Goal: Task Accomplishment & Management: Manage account settings

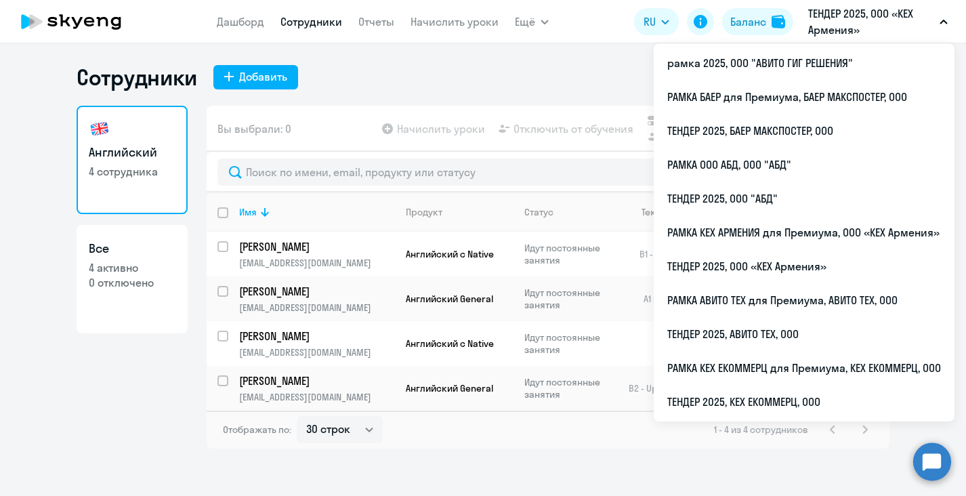
select select "30"
click at [871, 22] on p "ТЕНДЕР 2025, ООО «КЕХ Армения»" at bounding box center [871, 21] width 126 height 33
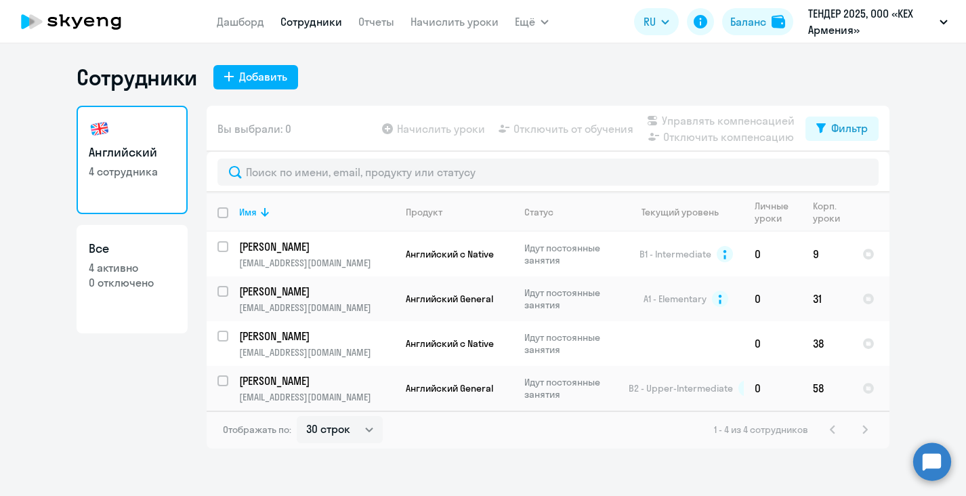
click at [873, 23] on p "ТЕНДЕР 2025, ООО «КЕХ Армения»" at bounding box center [871, 21] width 126 height 33
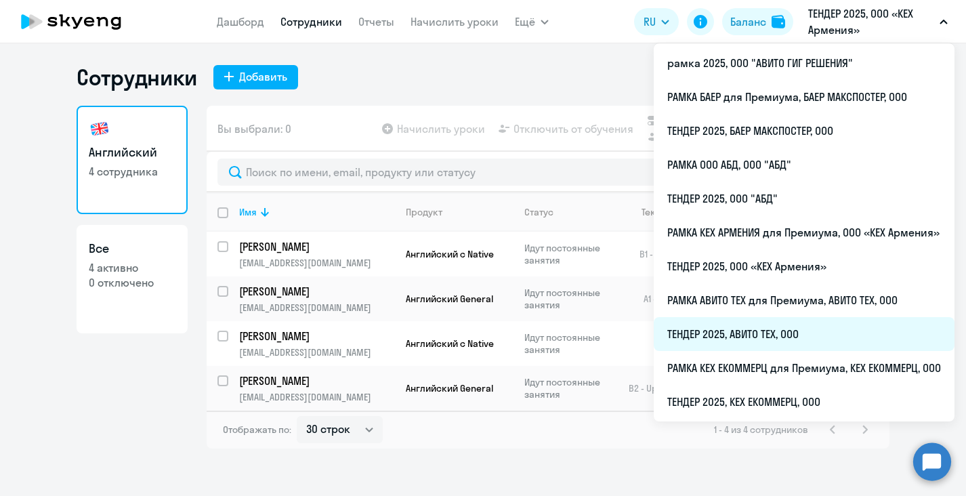
click at [754, 326] on li "ТЕНДЕР 2025, АВИТО ТЕХ, ООО" at bounding box center [804, 334] width 301 height 34
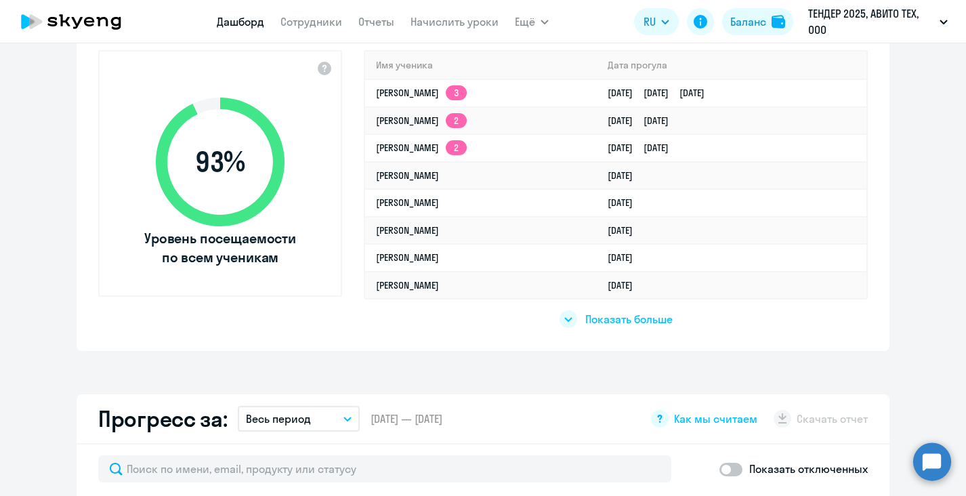
select select "30"
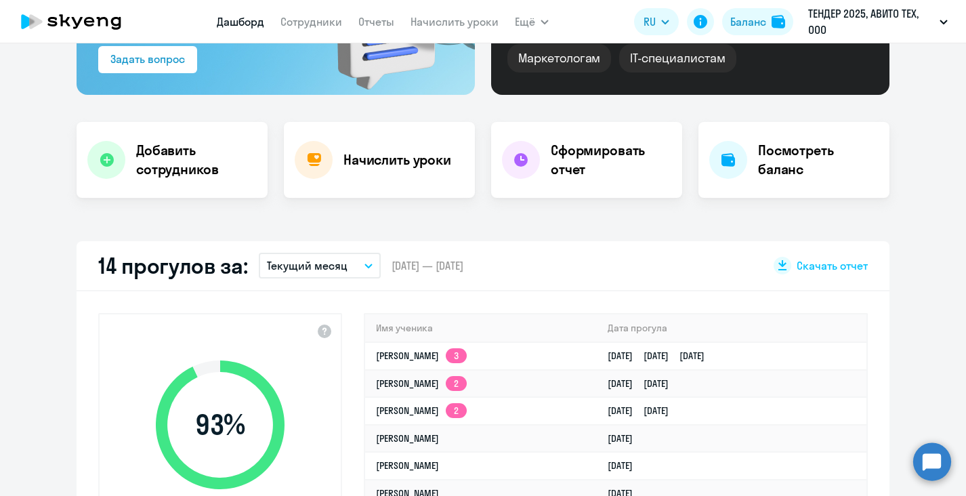
scroll to position [68, 0]
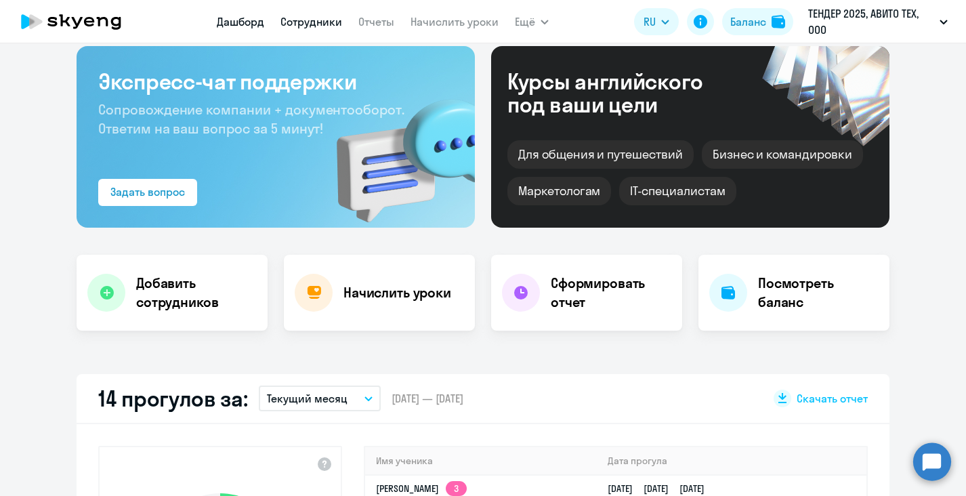
click at [308, 20] on link "Сотрудники" at bounding box center [311, 22] width 62 height 14
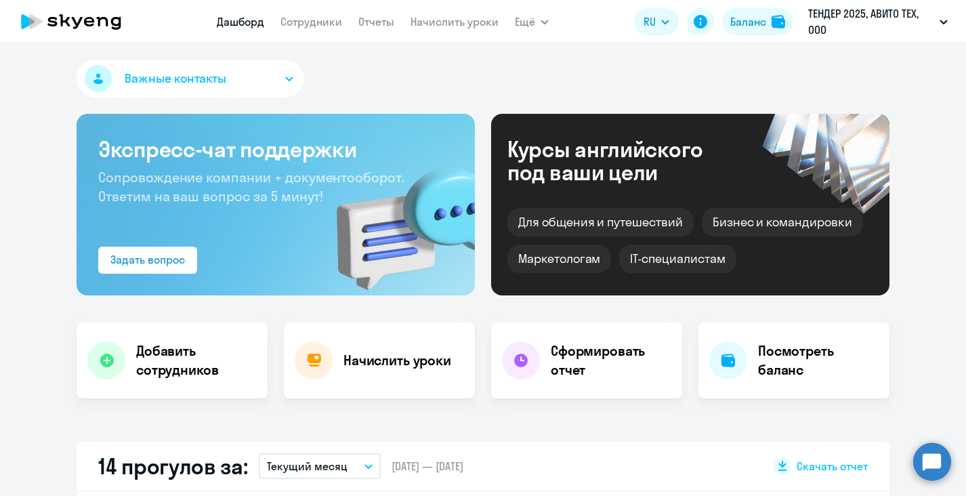
select select "30"
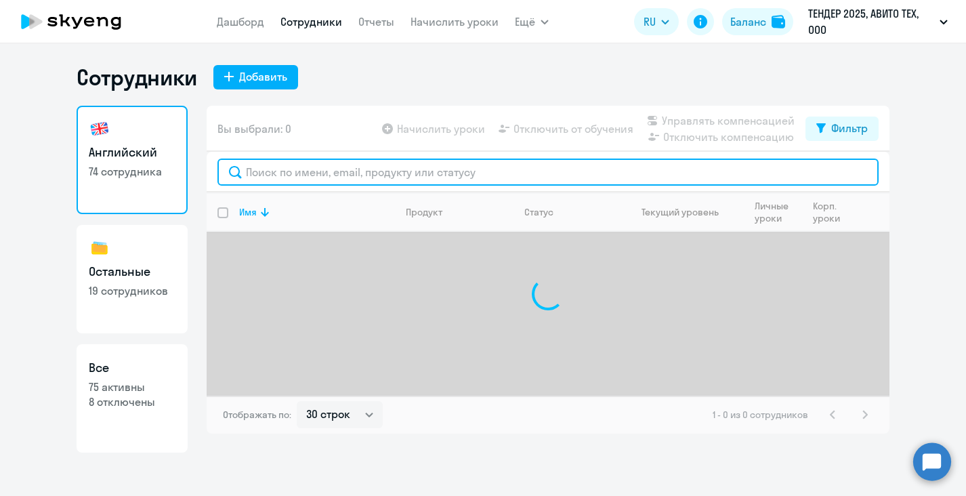
click at [381, 175] on input "text" at bounding box center [547, 172] width 661 height 27
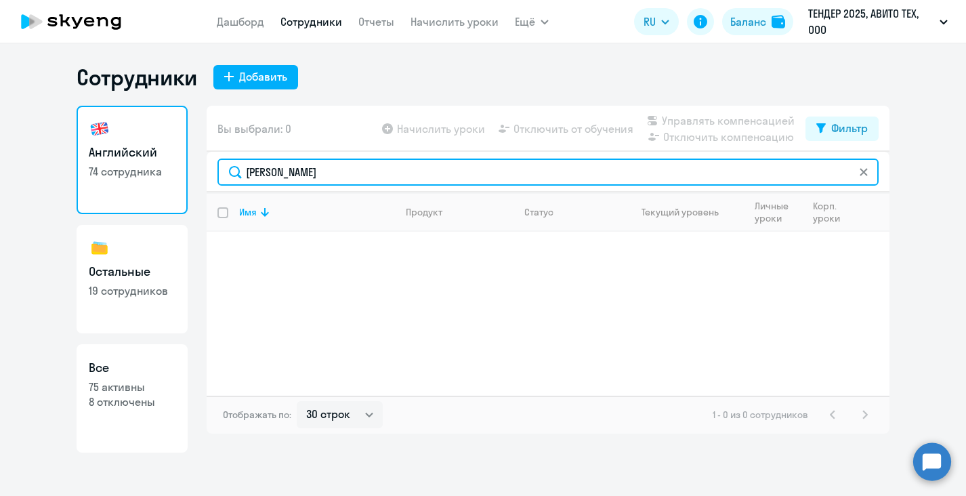
drag, startPoint x: 379, startPoint y: 173, endPoint x: 227, endPoint y: 173, distance: 151.8
click at [227, 173] on input "[PERSON_NAME]" at bounding box center [547, 172] width 661 height 27
drag, startPoint x: 299, startPoint y: 176, endPoint x: 232, endPoint y: 176, distance: 66.4
click at [232, 176] on input "[PERSON_NAME]" at bounding box center [547, 172] width 661 height 27
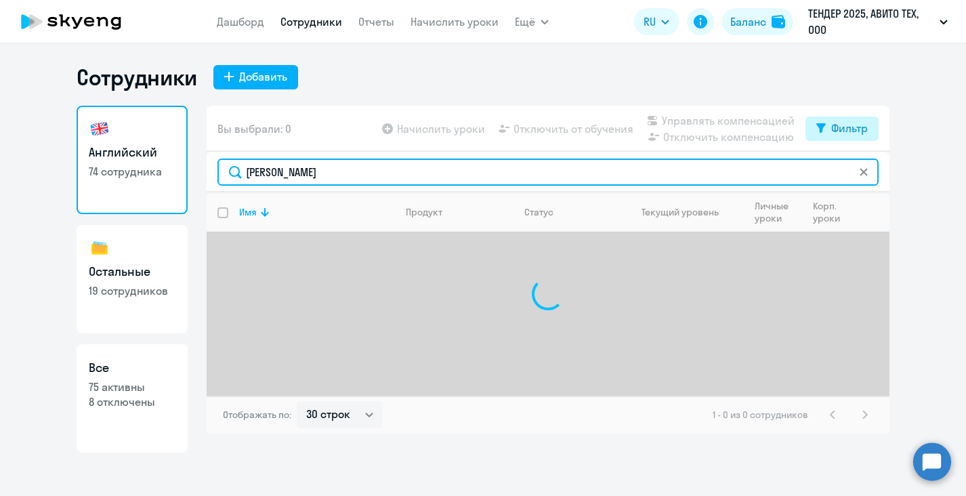
type input "[PERSON_NAME]"
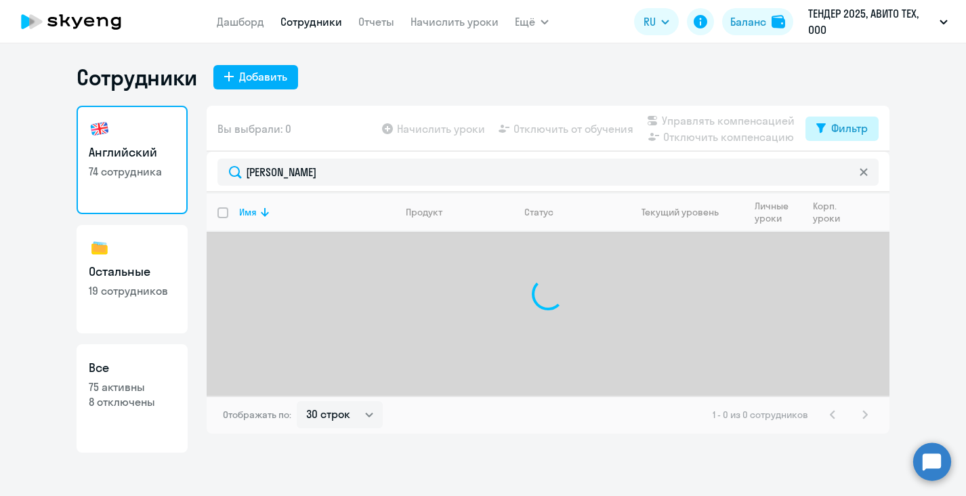
click at [859, 128] on div "Фильтр" at bounding box center [849, 128] width 37 height 16
click at [854, 173] on span at bounding box center [856, 173] width 23 height 14
click at [845, 173] on input "checkbox" at bounding box center [844, 172] width 1 height 1
checkbox input "true"
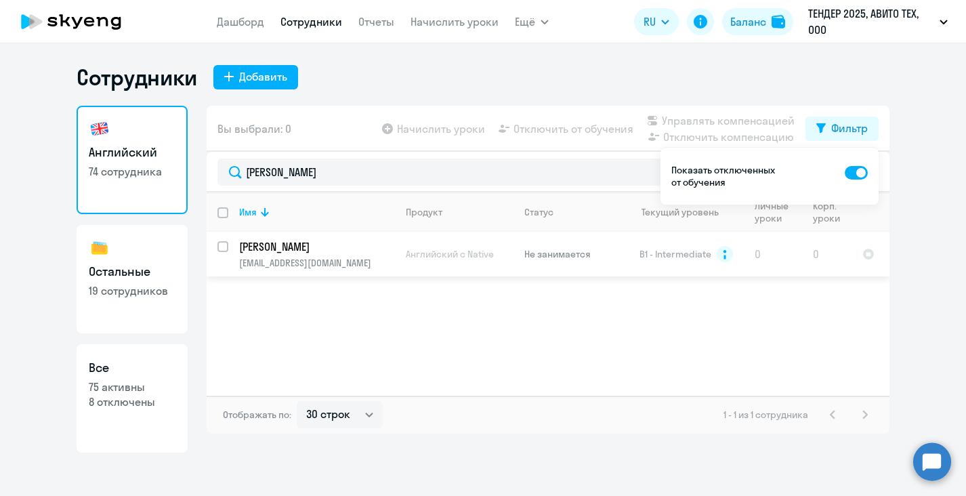
click at [336, 264] on p "[EMAIL_ADDRESS][DOMAIN_NAME]" at bounding box center [316, 263] width 155 height 12
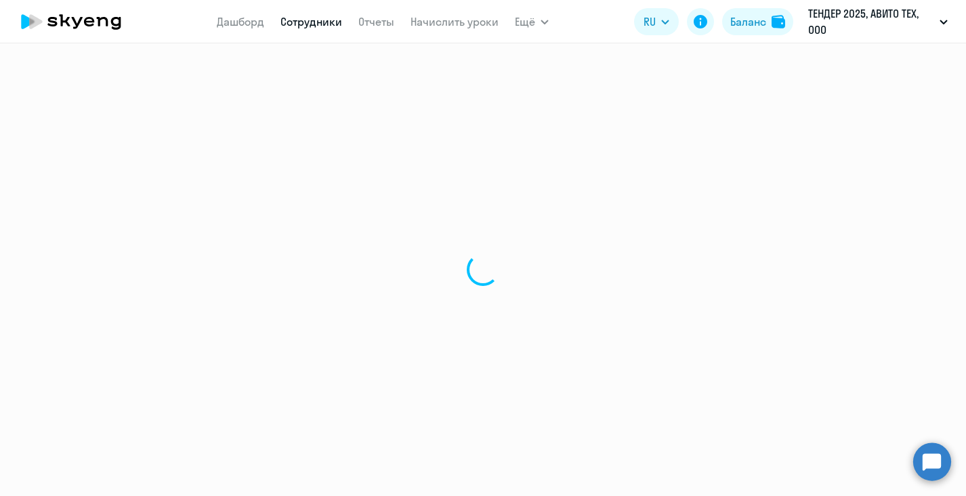
select select "english"
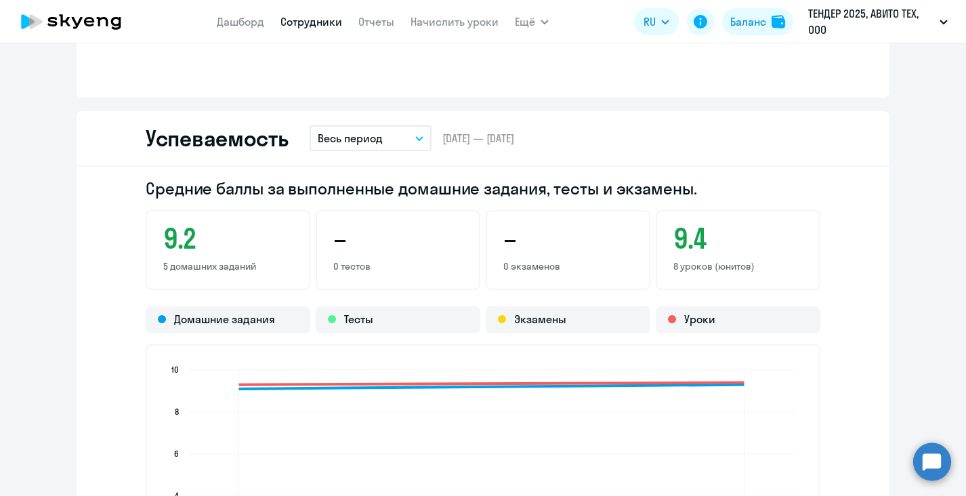
scroll to position [1152, 0]
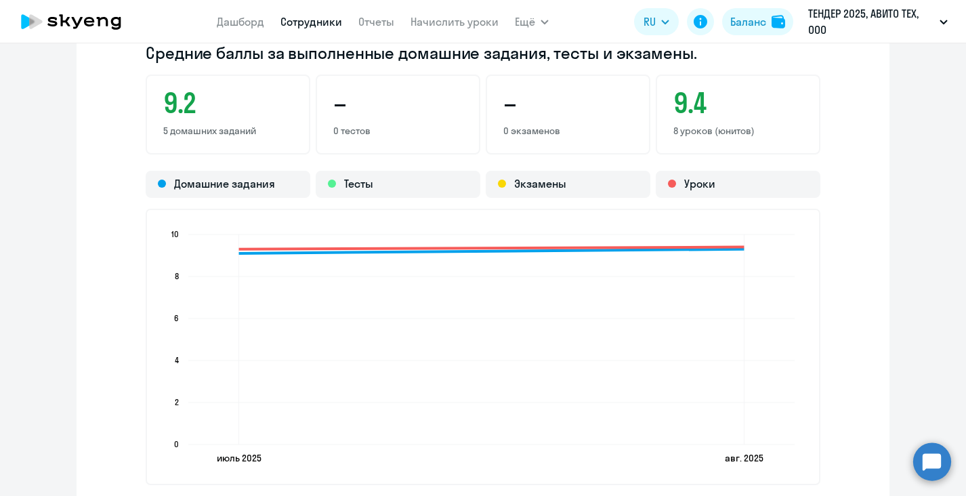
click at [936, 470] on circle at bounding box center [932, 461] width 38 height 38
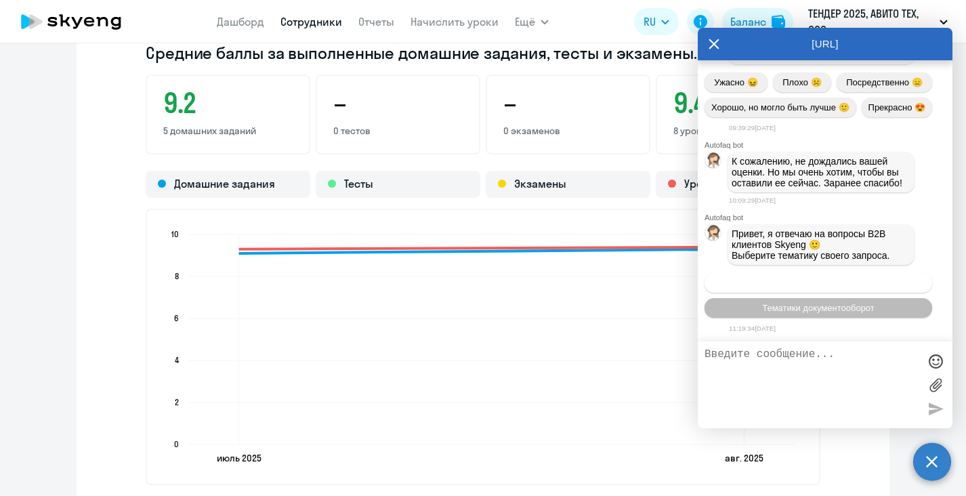
scroll to position [0, 0]
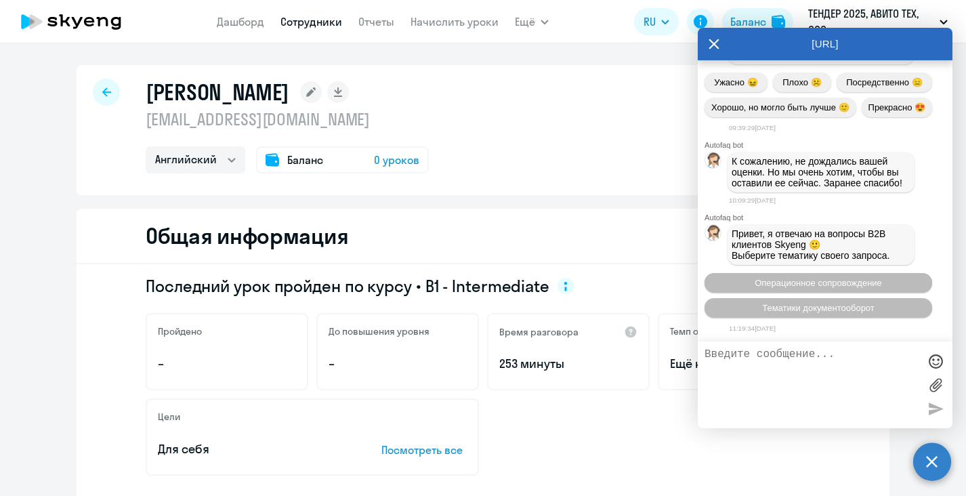
click at [505, 219] on div "Общая информация" at bounding box center [483, 237] width 813 height 56
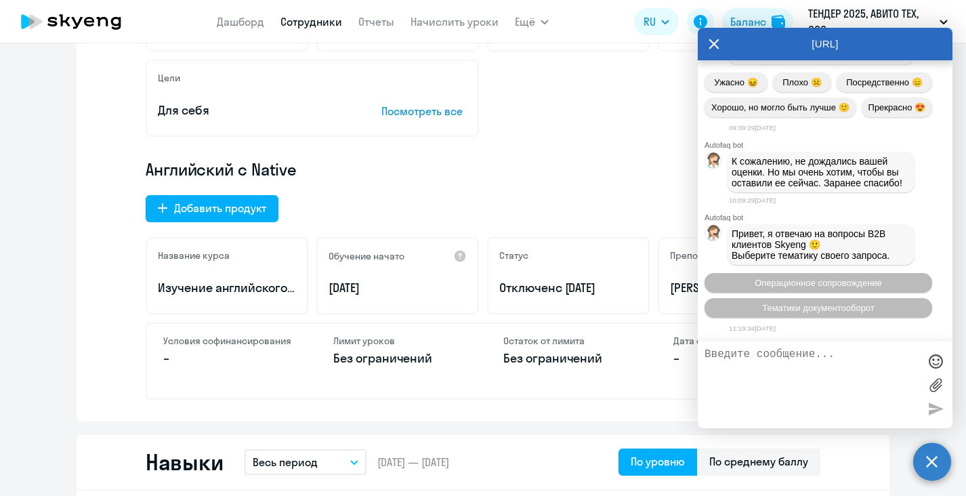
scroll to position [407, 0]
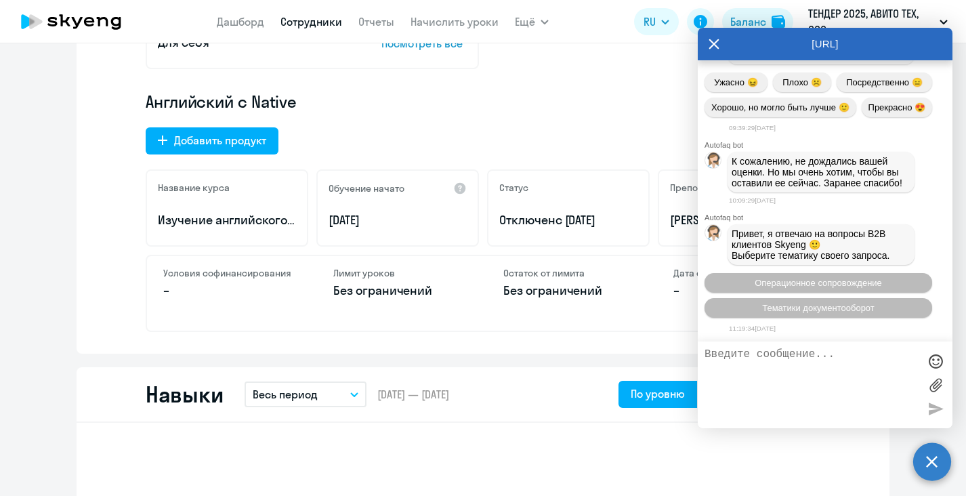
click at [581, 108] on p "Английский с Native" at bounding box center [483, 102] width 675 height 22
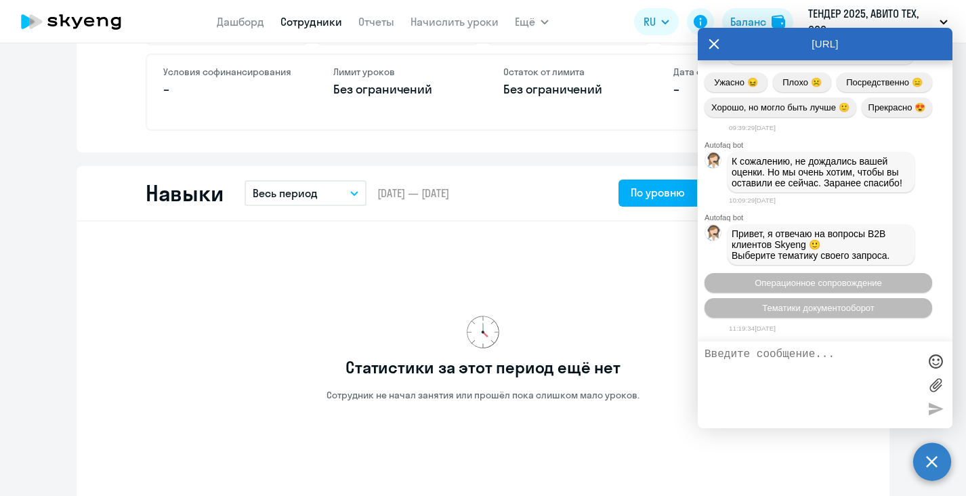
scroll to position [610, 0]
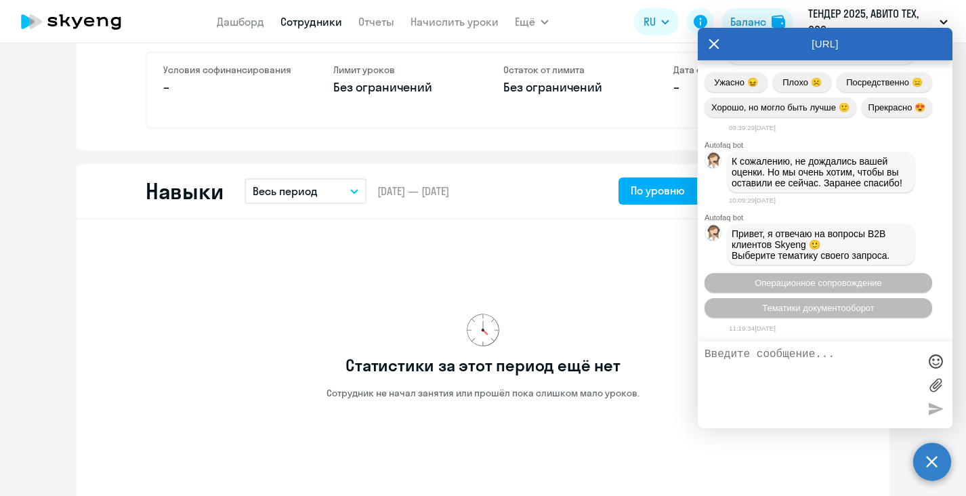
click at [715, 47] on icon at bounding box center [714, 44] width 11 height 33
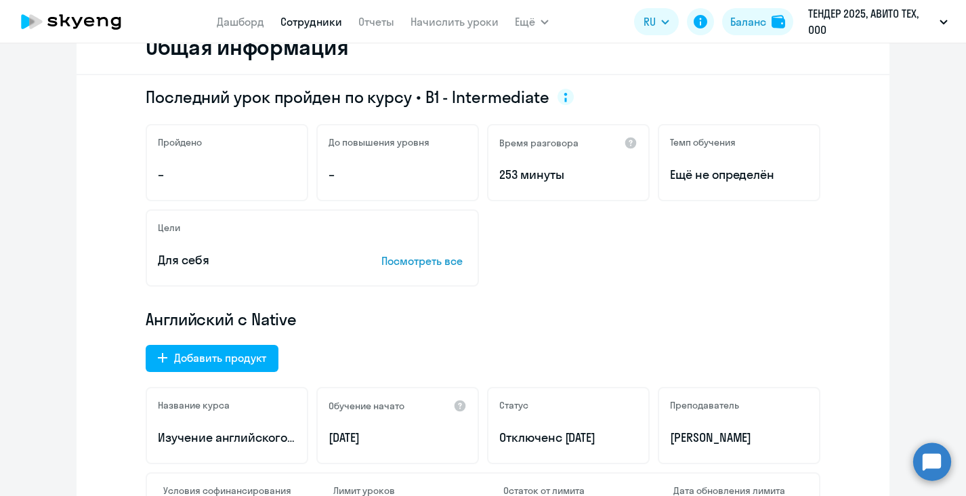
scroll to position [0, 0]
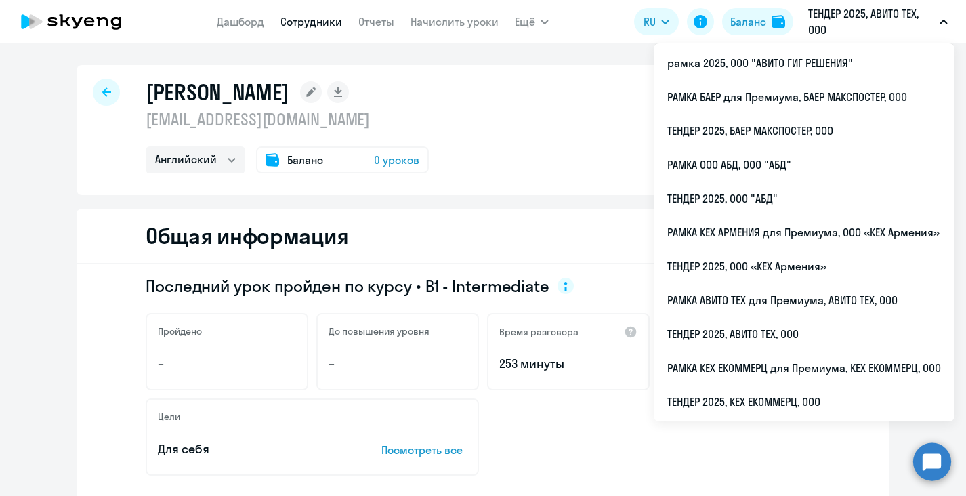
click at [835, 24] on p "ТЕНДЕР 2025, АВИТО ТЕХ, ООО" at bounding box center [871, 21] width 126 height 33
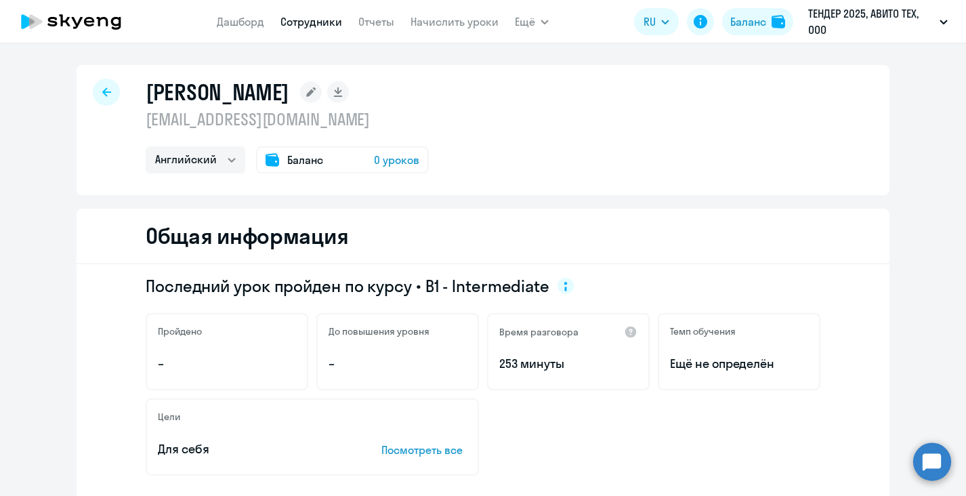
click at [835, 24] on p "ТЕНДЕР 2025, АВИТО ТЕХ, ООО" at bounding box center [871, 21] width 126 height 33
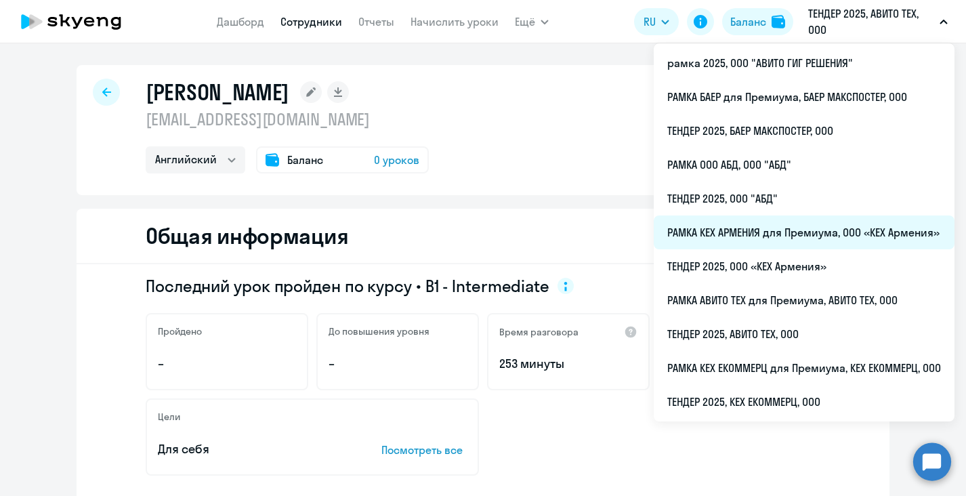
click at [733, 232] on li "РАМКА КЕХ АРМЕНИЯ для Премиума, ООО «КЕХ Армения»" at bounding box center [804, 232] width 301 height 34
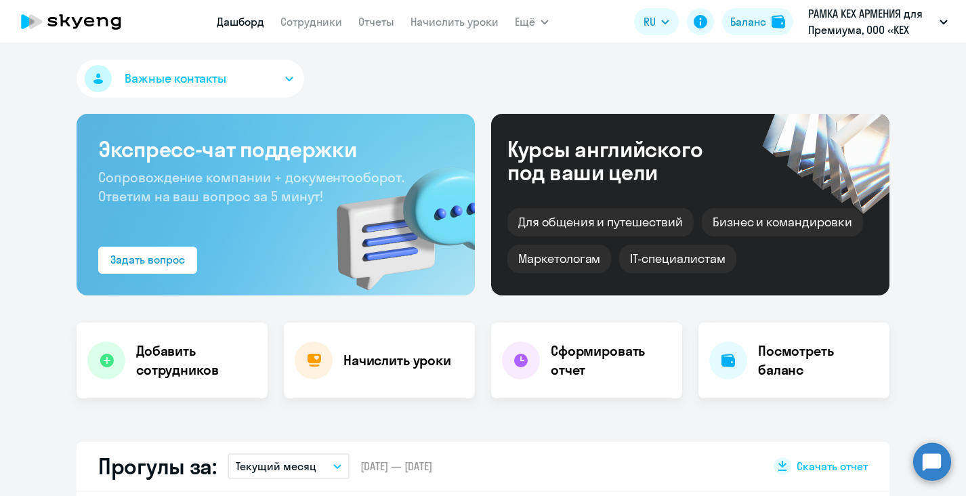
select select "30"
click at [320, 18] on link "Сотрудники" at bounding box center [311, 22] width 62 height 14
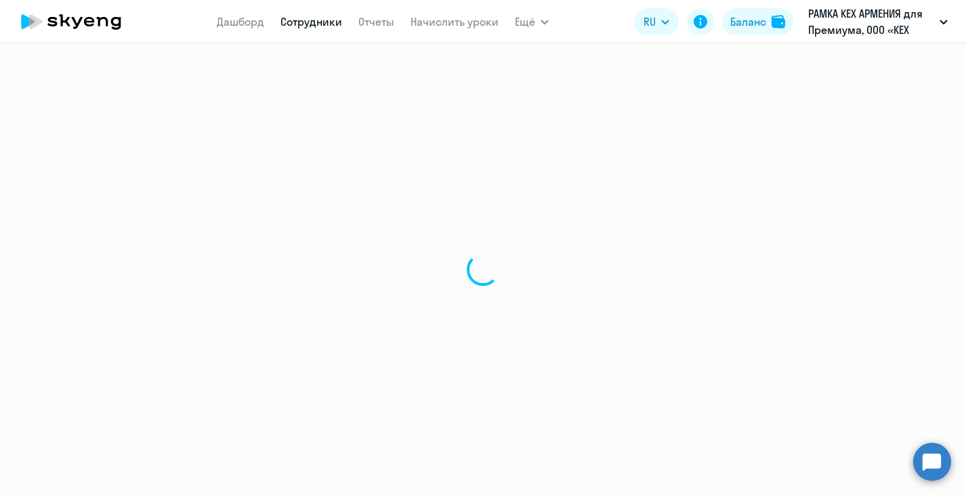
select select "30"
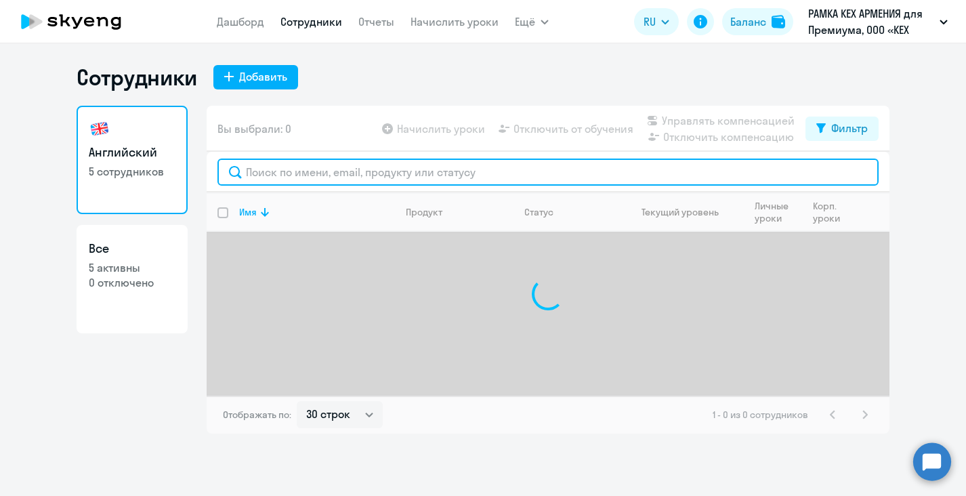
click at [310, 174] on input "text" at bounding box center [547, 172] width 661 height 27
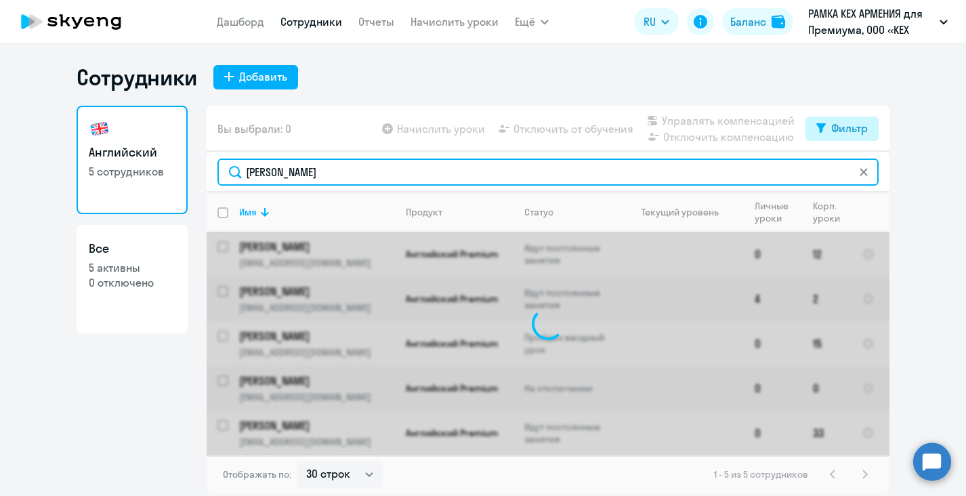
type input "[PERSON_NAME]"
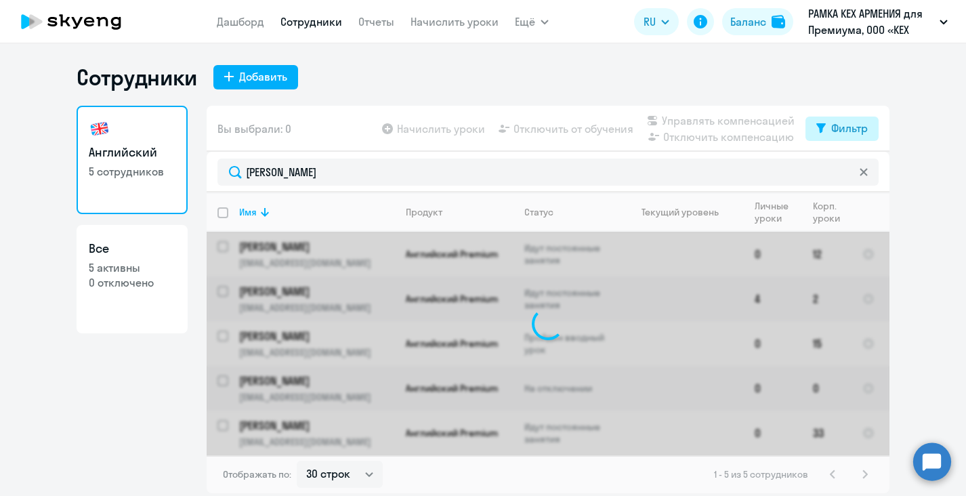
click at [836, 124] on div "Фильтр" at bounding box center [849, 128] width 37 height 16
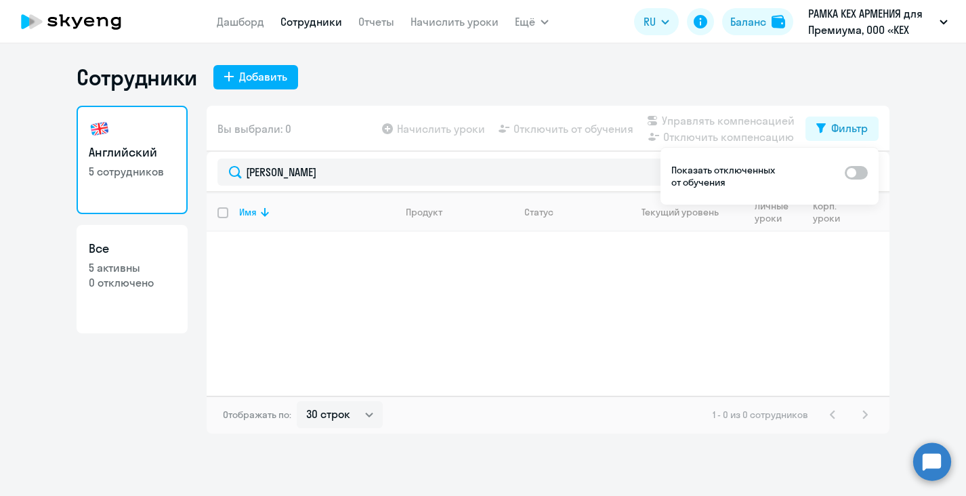
click at [865, 170] on span at bounding box center [856, 173] width 23 height 14
click at [845, 172] on input "checkbox" at bounding box center [844, 172] width 1 height 1
checkbox input "true"
drag, startPoint x: 933, startPoint y: 469, endPoint x: 904, endPoint y: 432, distance: 46.9
click at [933, 469] on circle at bounding box center [932, 461] width 38 height 38
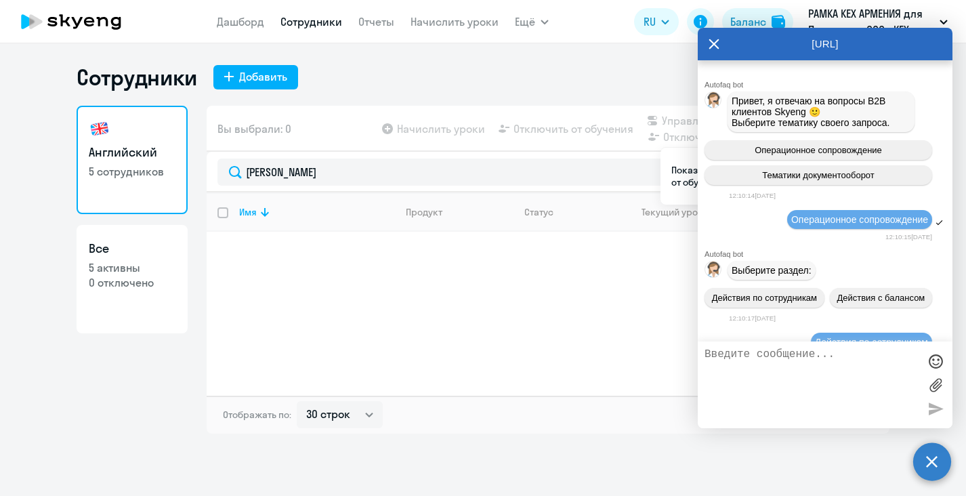
scroll to position [17813, 0]
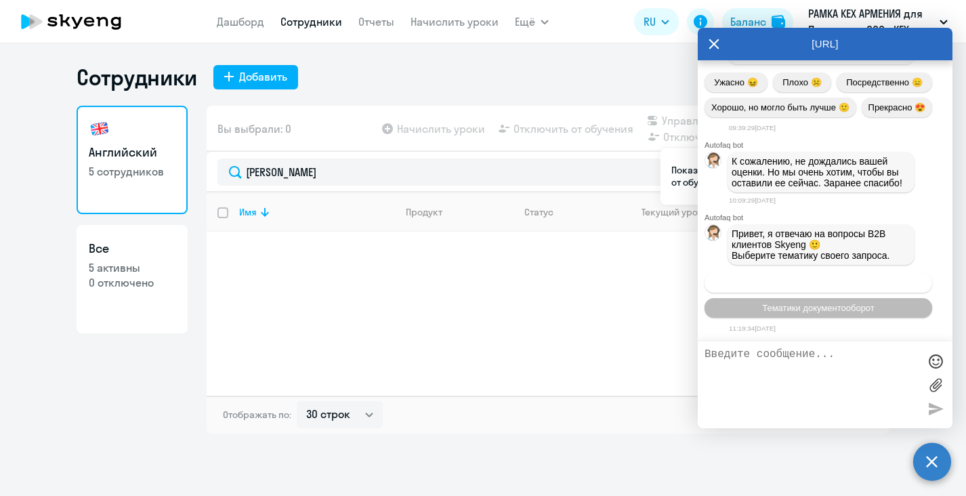
click at [795, 280] on button "Операционное сопровождение" at bounding box center [819, 283] width 228 height 20
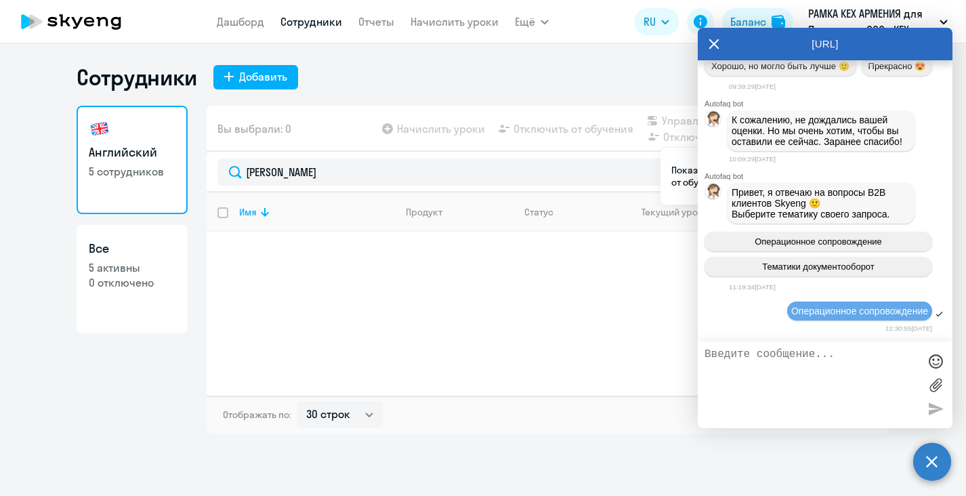
scroll to position [17941, 0]
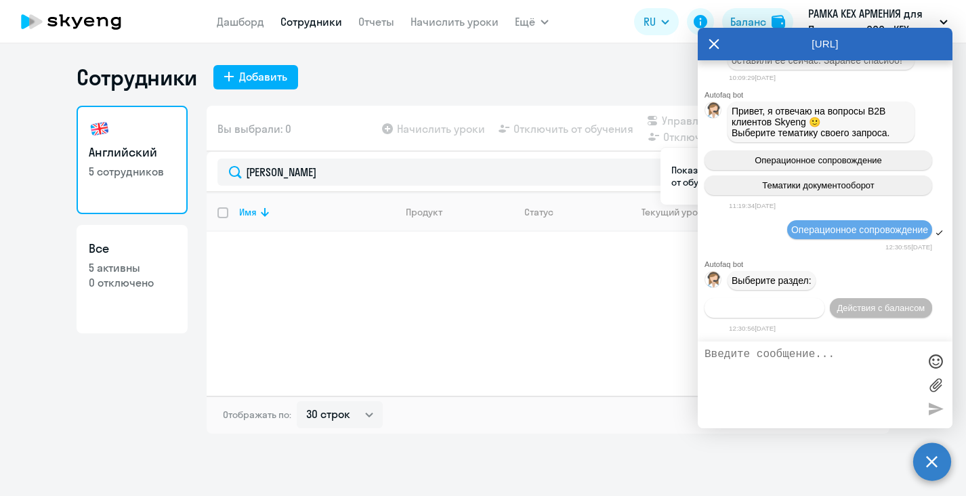
click at [766, 308] on span "Действия по сотрудникам" at bounding box center [764, 308] width 105 height 10
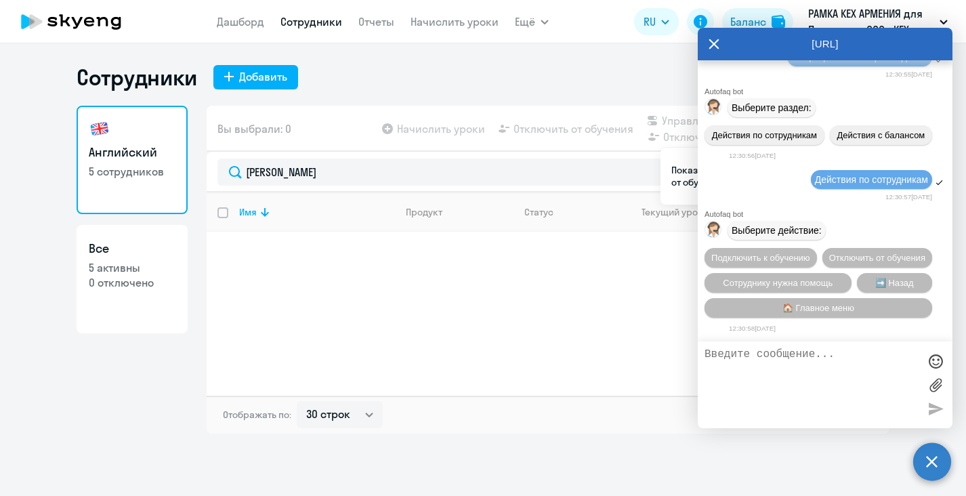
scroll to position [18141, 0]
click at [829, 257] on span "Отключить от обучения" at bounding box center [877, 258] width 96 height 10
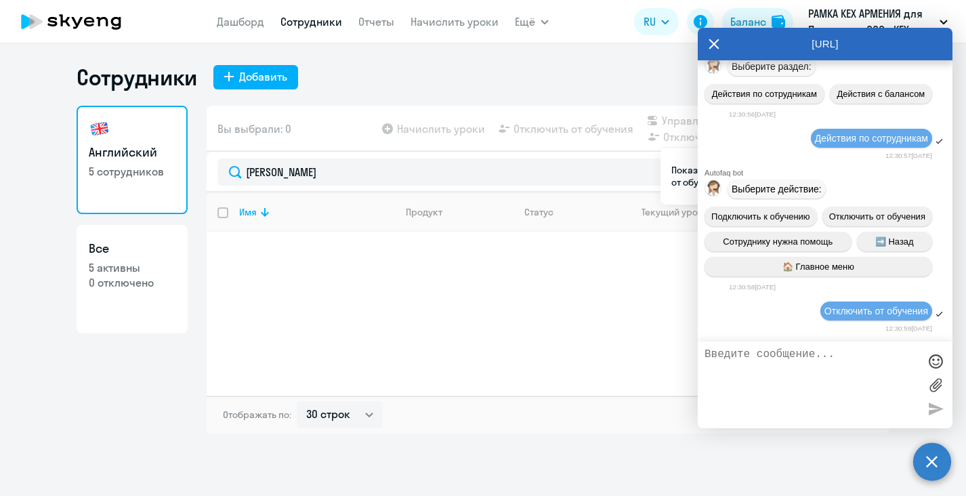
scroll to position [18316, 0]
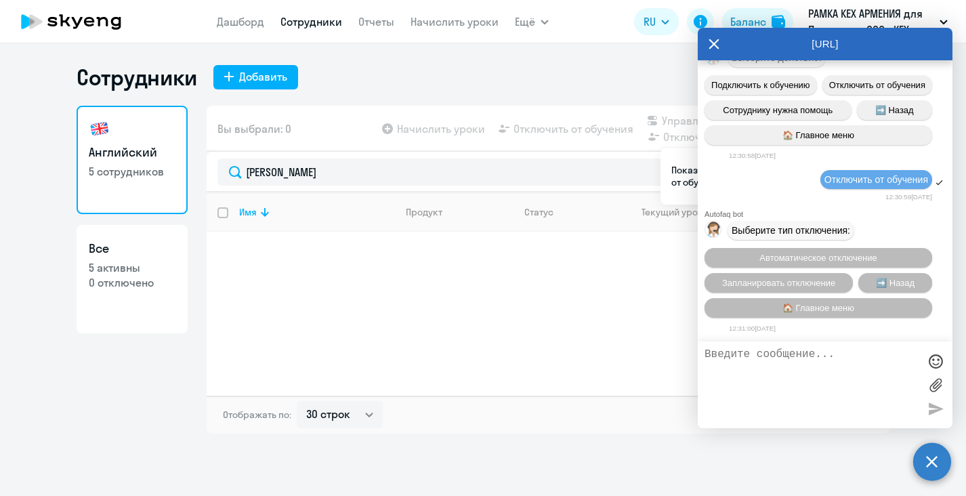
click at [808, 373] on textarea at bounding box center [812, 384] width 214 height 73
click at [826, 286] on span "Запланировать отключение" at bounding box center [778, 283] width 113 height 10
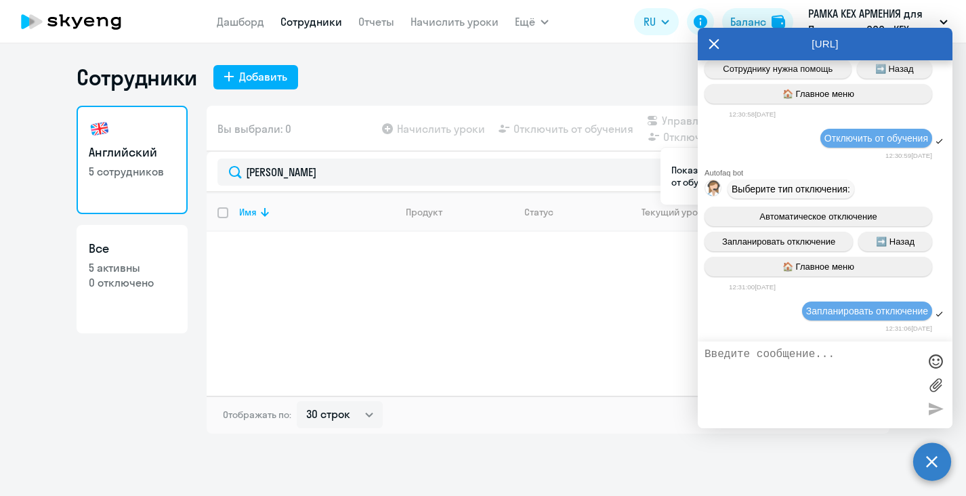
scroll to position [18358, 0]
click at [851, 367] on textarea at bounding box center [812, 384] width 214 height 73
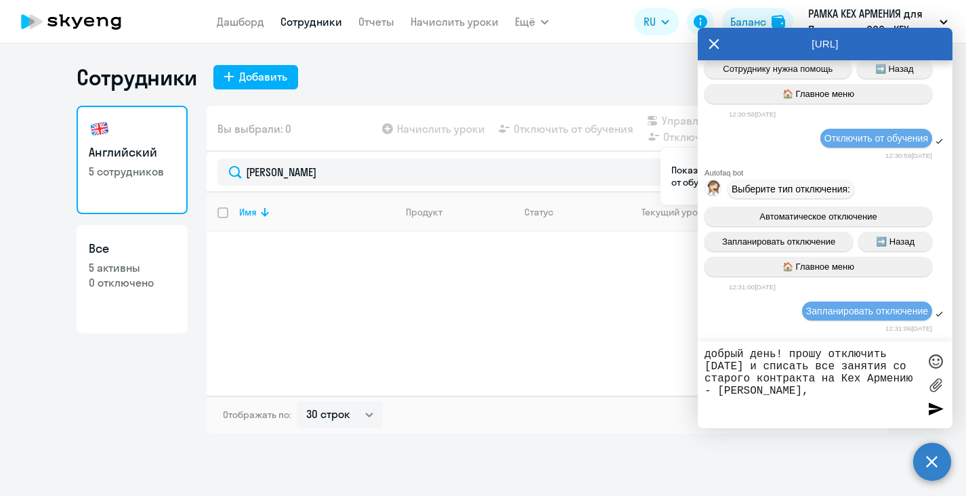
paste textarea "ba7425e6-e1d4-11ee-9abe-40a6b7069874"
click at [839, 396] on textarea "добрый день! прошу отключить [DATE] и списать все занятия со старого контракта …" at bounding box center [812, 384] width 214 height 73
paste textarea "87066950901"
click at [907, 389] on textarea "добрый день! прошу отключить [DATE] и списать все занятия со старого контракта …" at bounding box center [812, 384] width 214 height 73
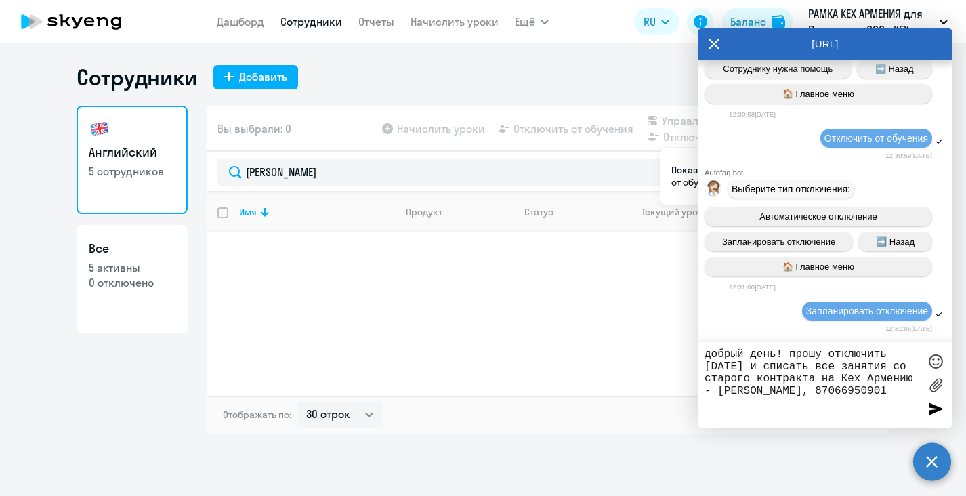
paste textarea "[PERSON_NAME][EMAIL_ADDRESS][DOMAIN_NAME]"
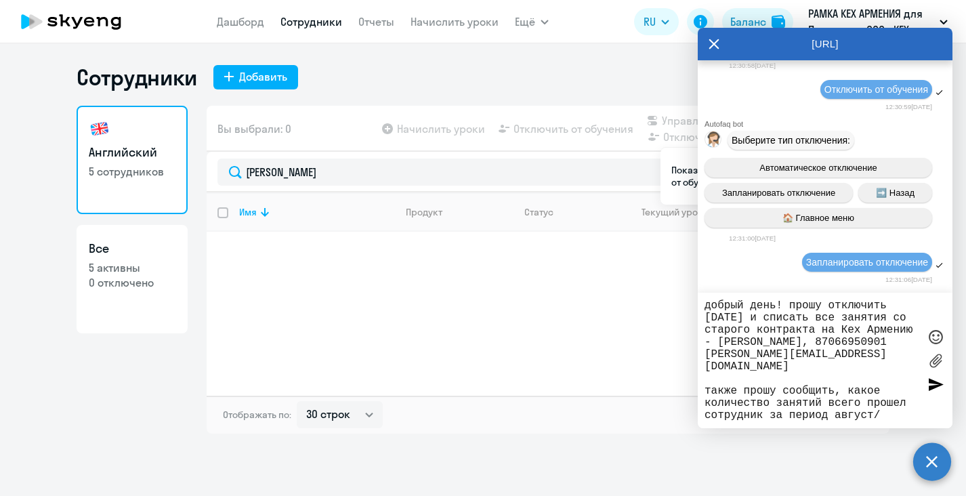
type textarea "добрый день! прошу отключить [DATE] и списать все занятия со старого контракта …"
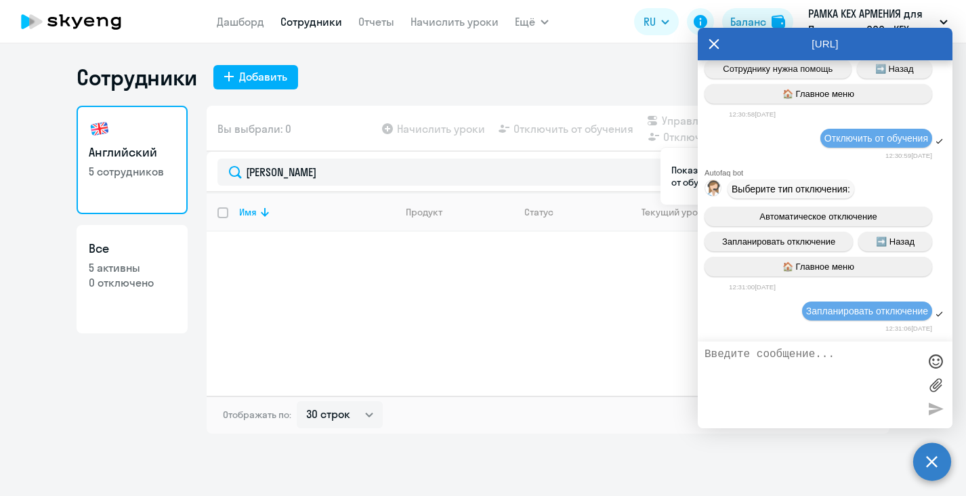
scroll to position [18560, 0]
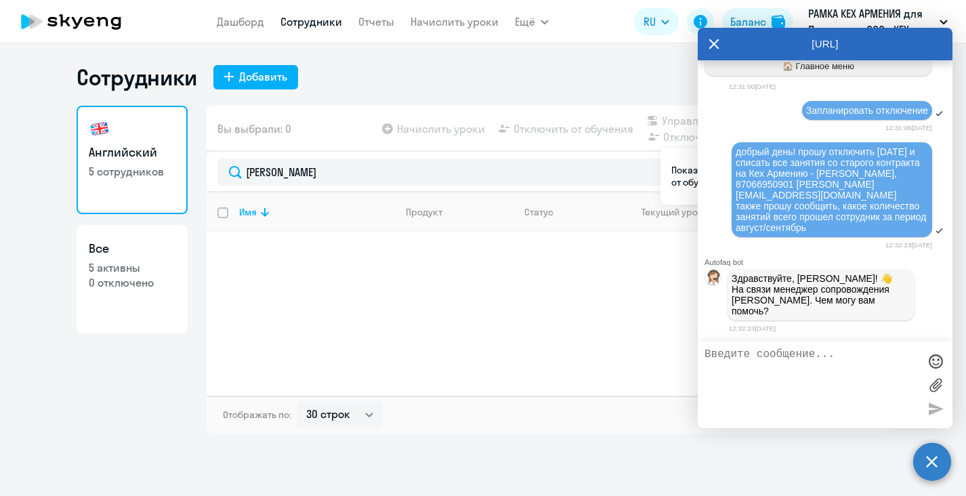
click at [905, 323] on div "12:32:23[DATE]" at bounding box center [841, 328] width 224 height 13
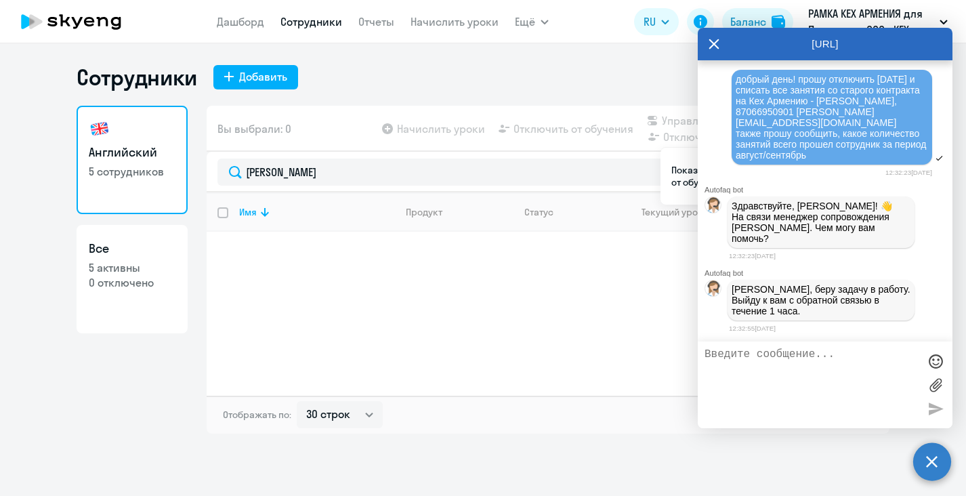
scroll to position [18633, 0]
click at [846, 358] on textarea at bounding box center [812, 384] width 214 height 73
type textarea "спасибо!"
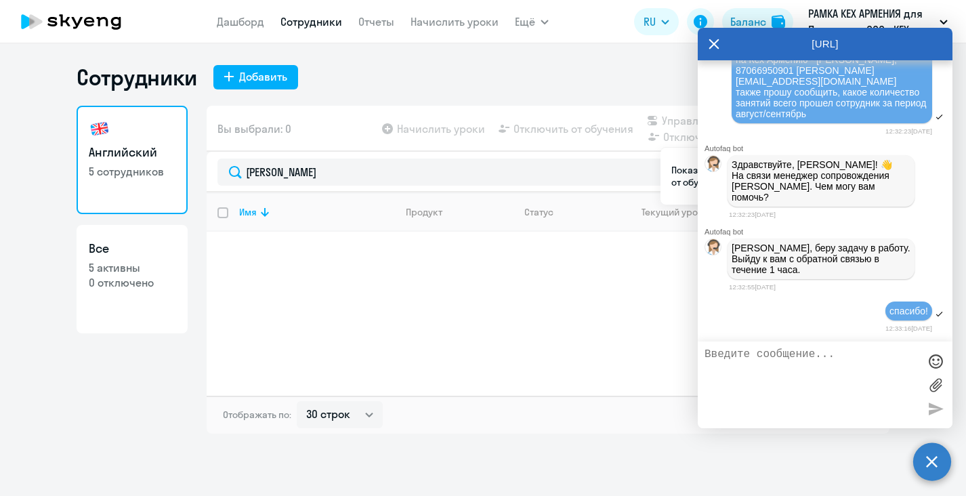
scroll to position [18675, 0]
click at [811, 320] on div "спасибо!" at bounding box center [825, 311] width 255 height 23
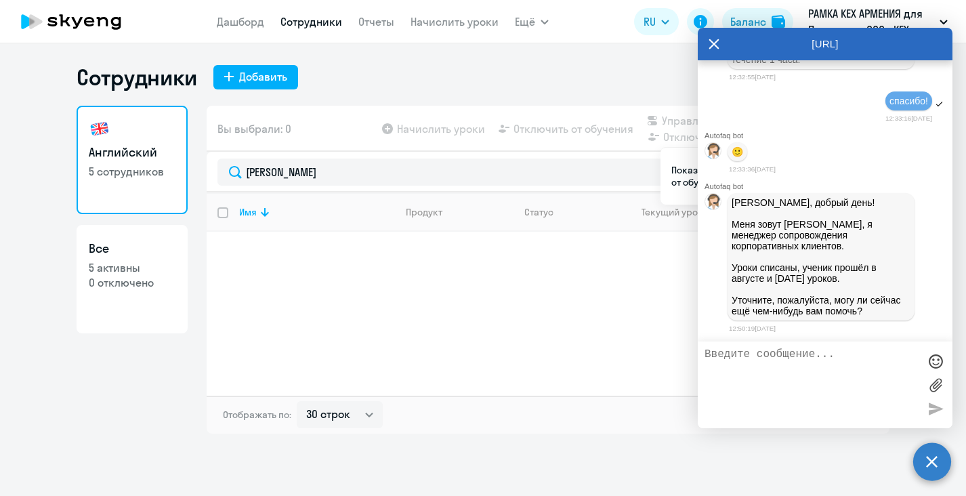
scroll to position [18887, 0]
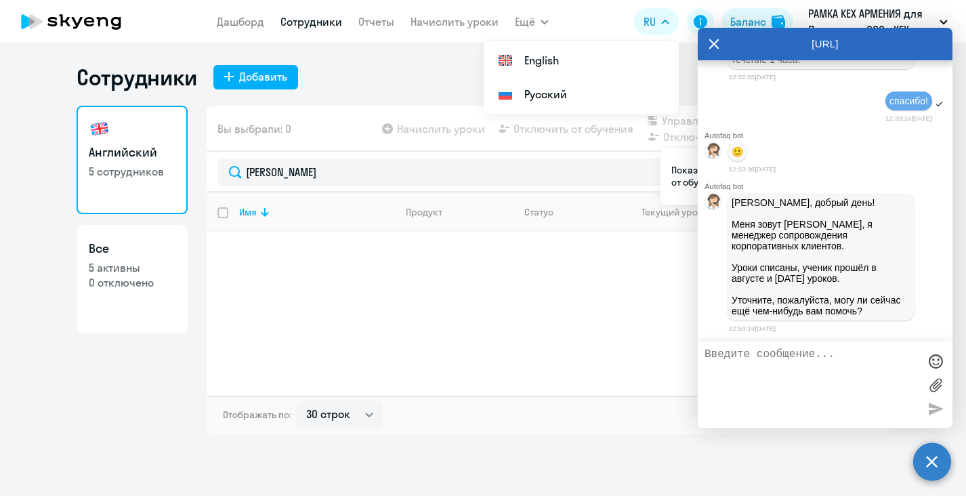
click at [820, 358] on textarea at bounding box center [812, 384] width 214 height 73
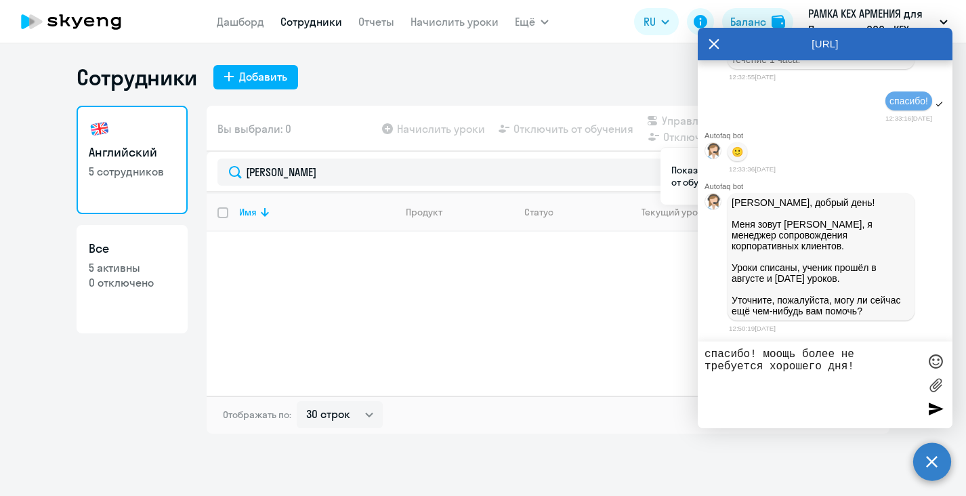
type textarea "спасибо! моощь более не требуется хорошего дня!)"
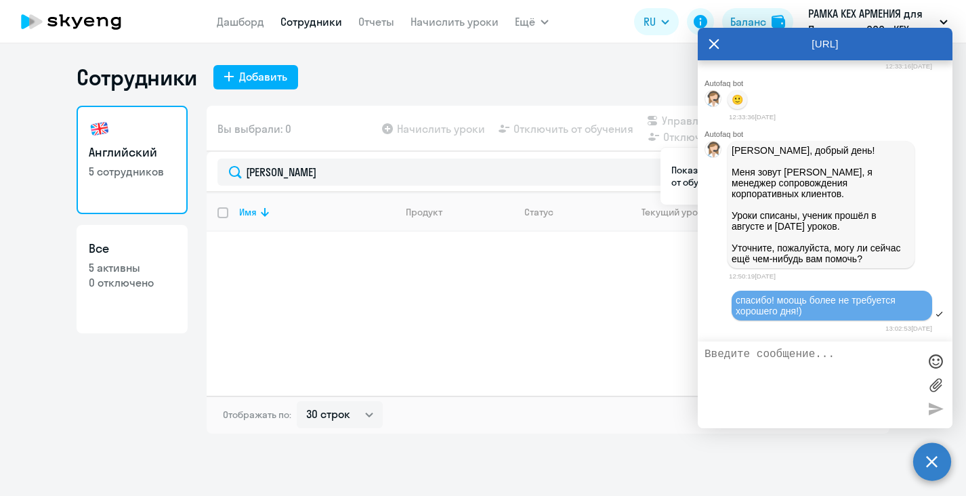
scroll to position [18940, 0]
click at [610, 331] on div "Имя Продукт Статус Текущий уровень Личные уроки Корп. уроки" at bounding box center [548, 293] width 683 height 203
